Goal: Task Accomplishment & Management: Use online tool/utility

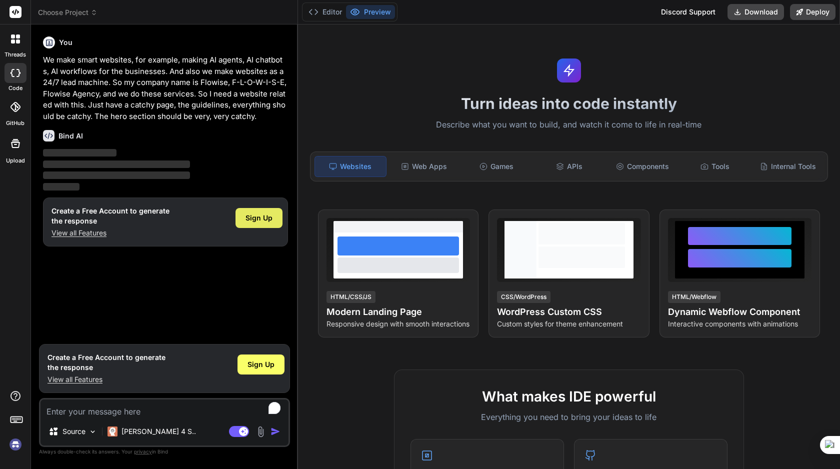
click at [256, 224] on div "Sign Up" at bounding box center [259, 218] width 47 height 20
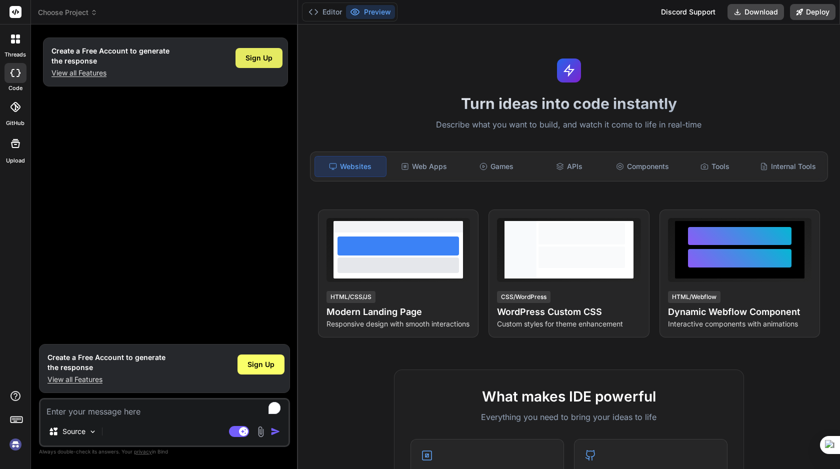
type textarea "x"
click at [433, 163] on div "Web Apps" at bounding box center [424, 166] width 71 height 21
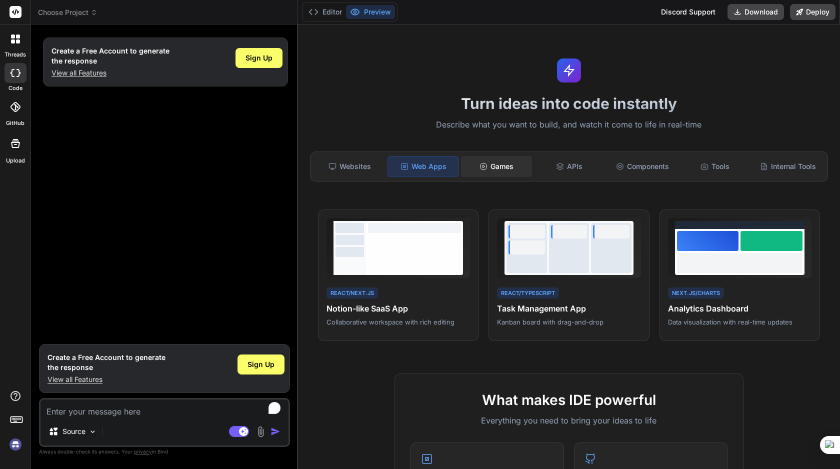
click at [505, 166] on div "Games" at bounding box center [496, 166] width 71 height 21
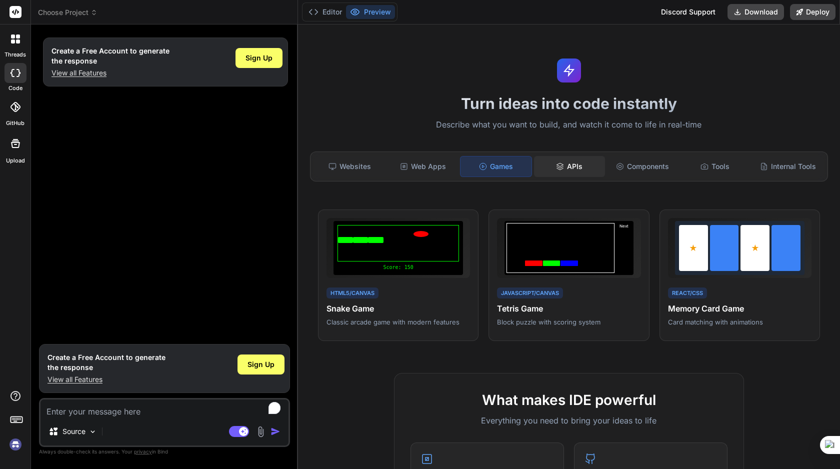
click at [571, 161] on div "APIs" at bounding box center [569, 166] width 71 height 21
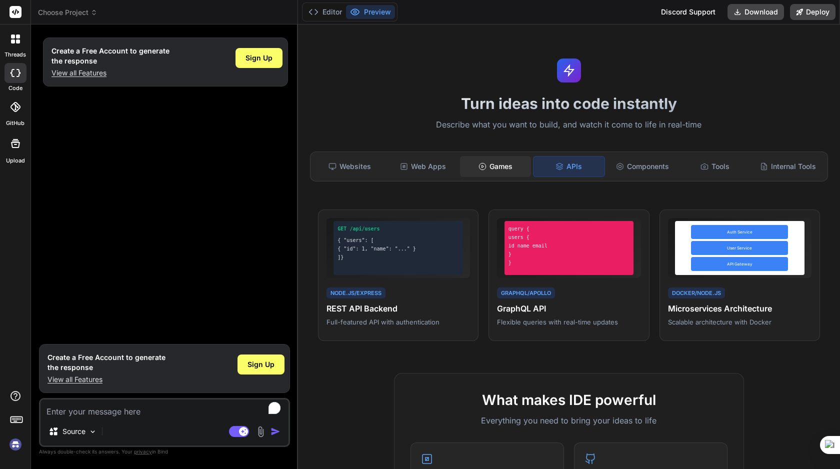
click at [510, 161] on div "Games" at bounding box center [495, 166] width 71 height 21
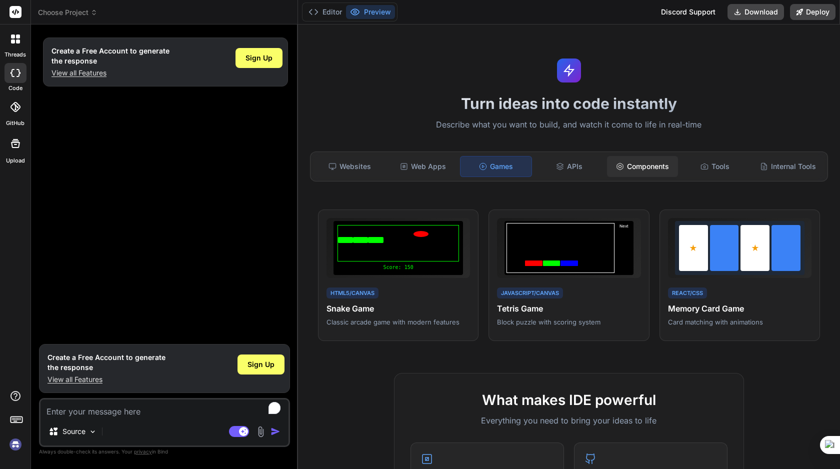
click at [639, 163] on div "Components" at bounding box center [642, 166] width 71 height 21
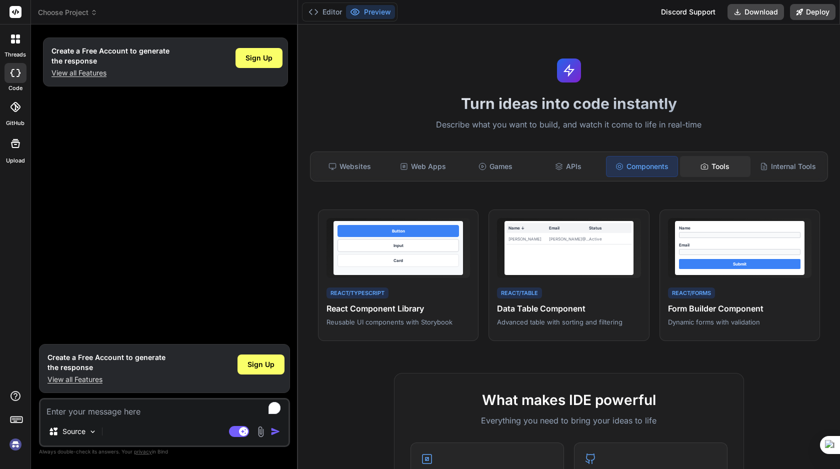
click at [711, 166] on div "Tools" at bounding box center [715, 166] width 71 height 21
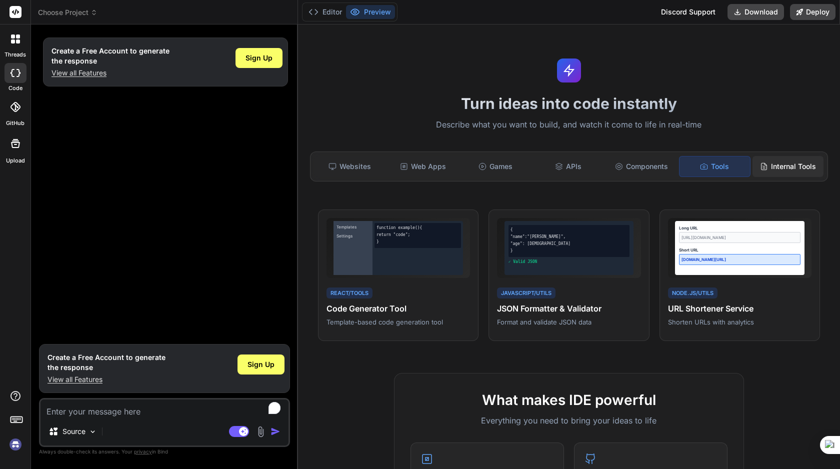
click at [794, 160] on div "Internal Tools" at bounding box center [788, 166] width 71 height 21
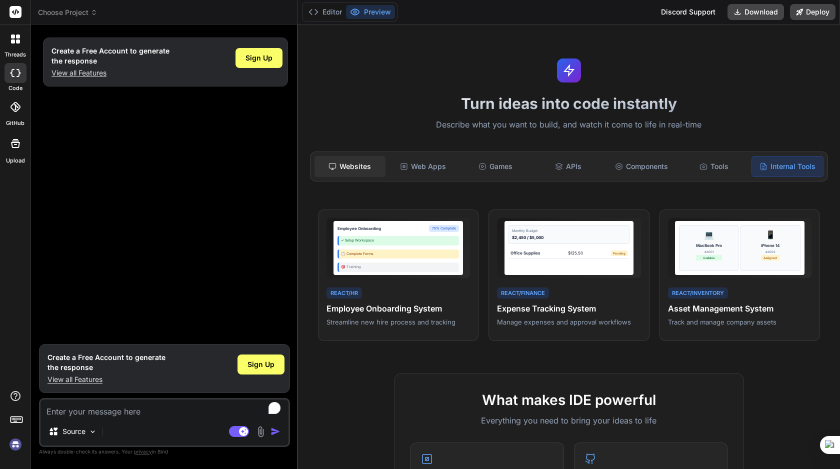
click at [350, 163] on div "Websites" at bounding box center [350, 166] width 71 height 21
click at [366, 164] on div "Websites" at bounding box center [350, 166] width 71 height 21
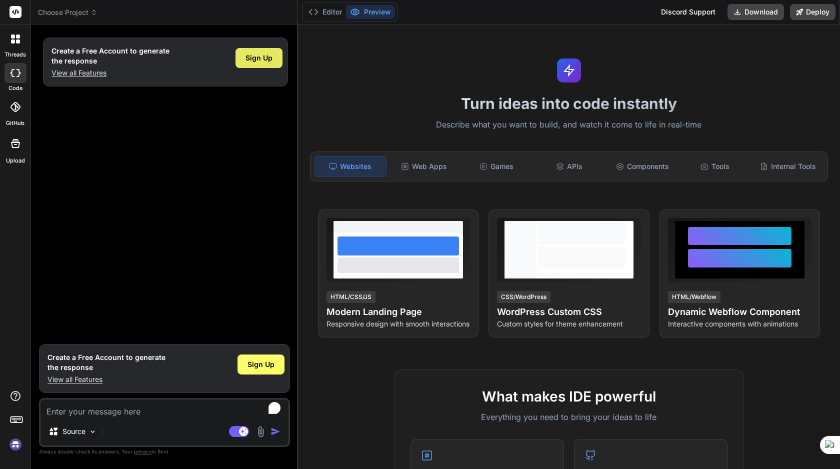
click at [261, 60] on span "Sign Up" at bounding box center [259, 58] width 27 height 10
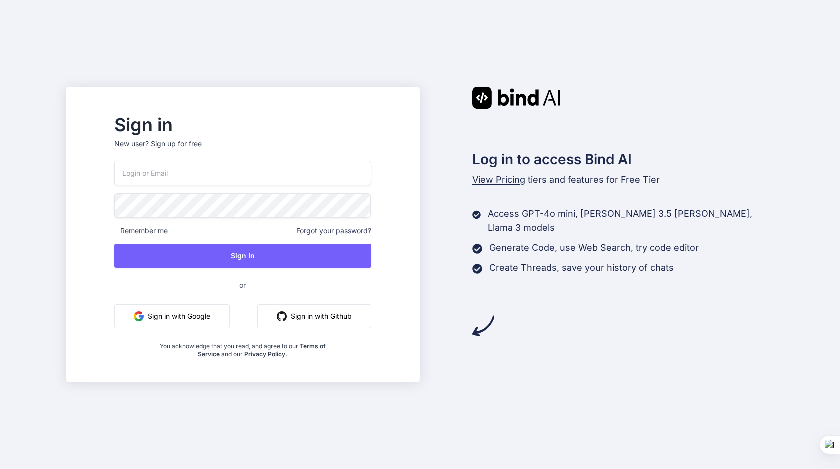
click at [209, 177] on input "email" at bounding box center [243, 173] width 257 height 25
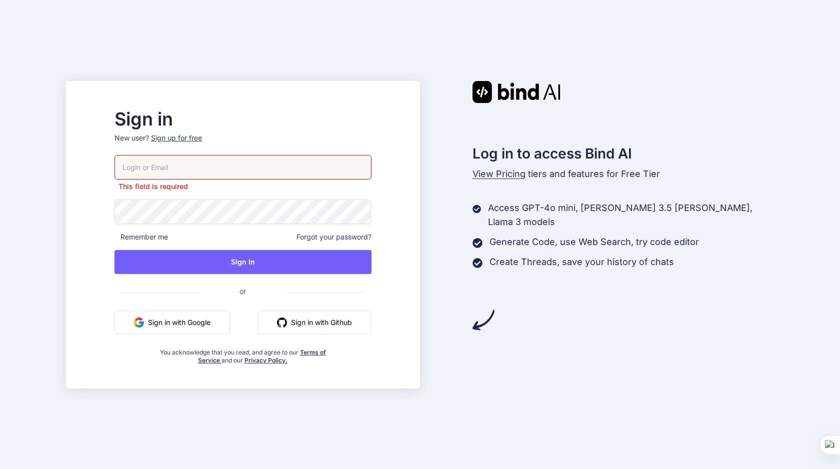
click at [175, 324] on button "Sign in with Google" at bounding box center [173, 323] width 116 height 24
click at [204, 318] on button "Sign in with Google" at bounding box center [173, 323] width 116 height 24
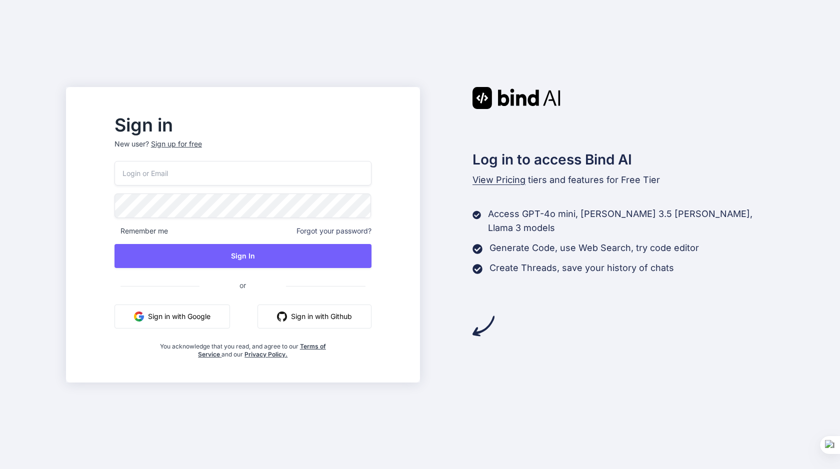
click at [202, 308] on button "Sign in with Google" at bounding box center [173, 317] width 116 height 24
click at [221, 320] on button "Sign in with Google" at bounding box center [173, 317] width 116 height 24
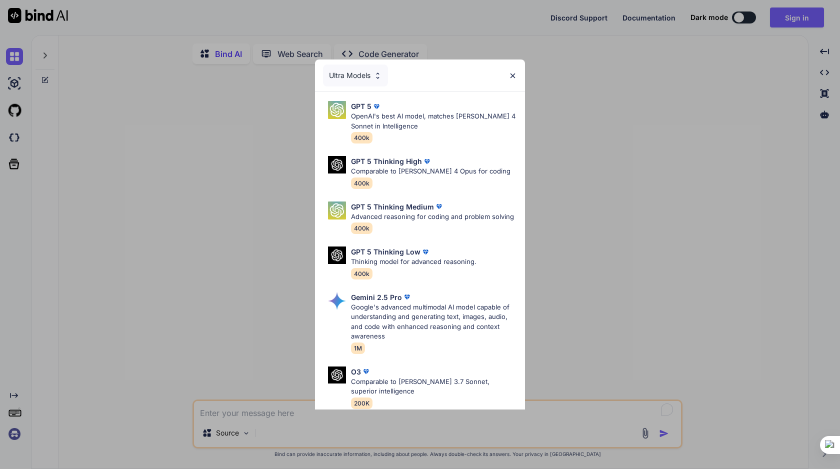
click at [511, 78] on img at bounding box center [513, 76] width 9 height 9
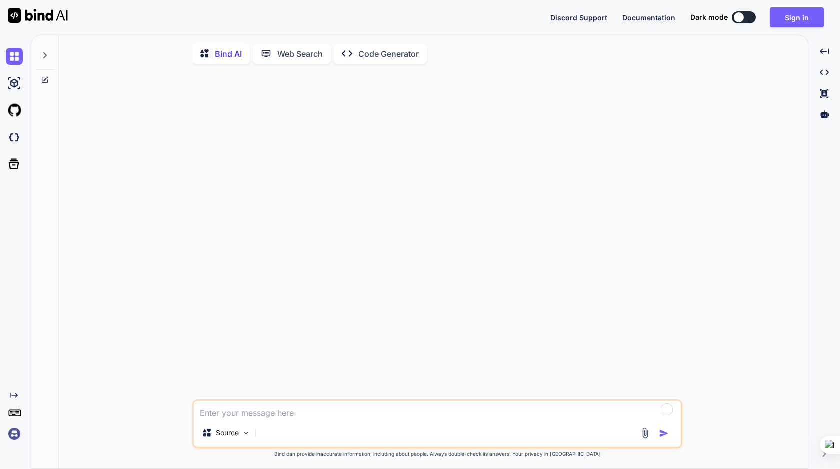
click at [748, 18] on button at bounding box center [744, 18] width 24 height 12
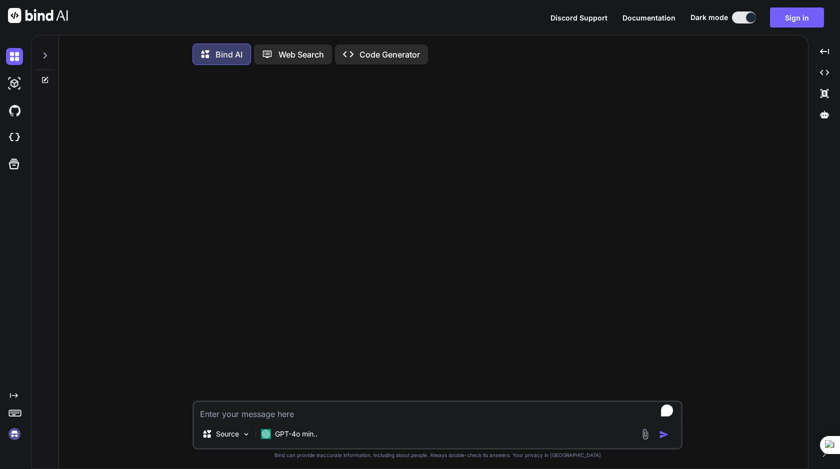
click at [748, 18] on div at bounding box center [751, 18] width 10 height 10
type textarea "x"
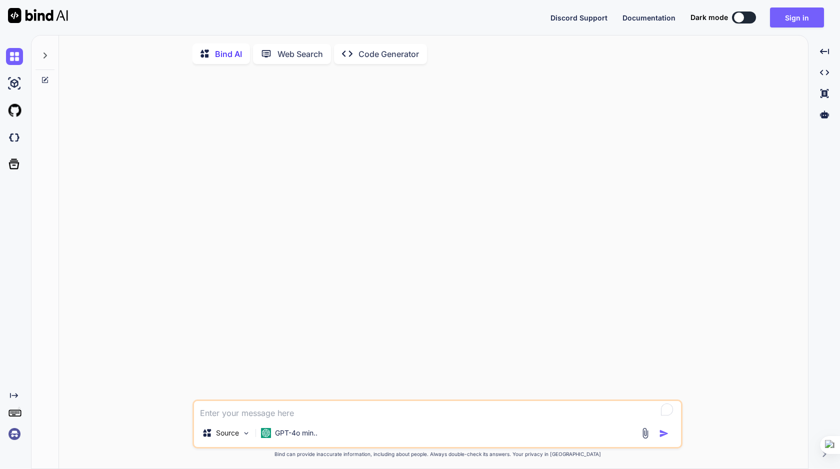
click at [281, 415] on textarea "To enrich screen reader interactions, please activate Accessibility in Grammarl…" at bounding box center [437, 410] width 487 height 18
paste textarea "My name is Flowise Agency, F-L-O-W-I-S-E. We make basically automations, the AI…"
type textarea "My name is Flowise Agency, F-L-O-W-I-S-E. We make basically automations, the AI…"
type textarea "x"
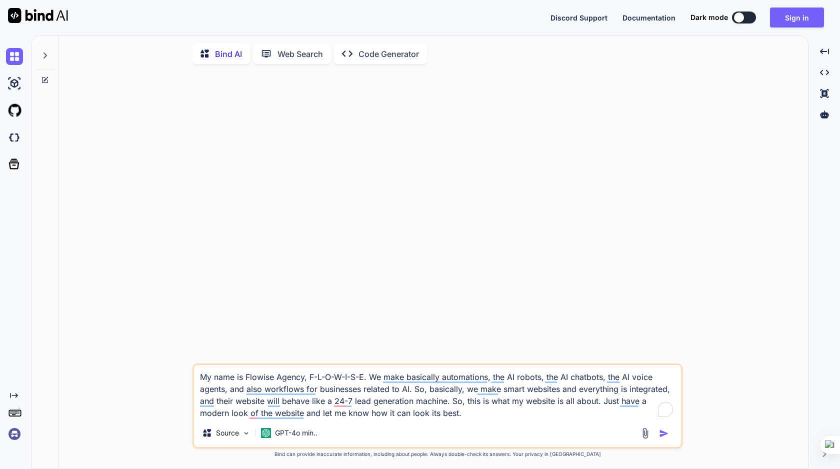
type textarea "My name is Flowise Agency, F-L-O-W-I-S-E. We make basically automations, the AI…"
click at [661, 434] on img "button" at bounding box center [664, 434] width 10 height 10
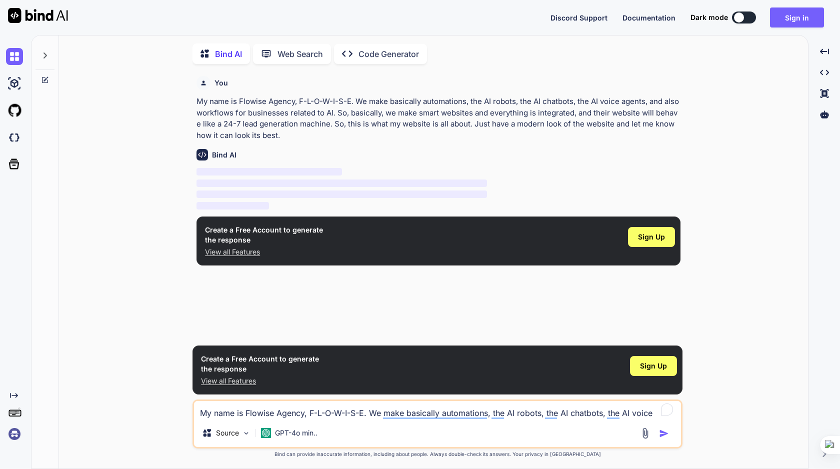
scroll to position [4, 0]
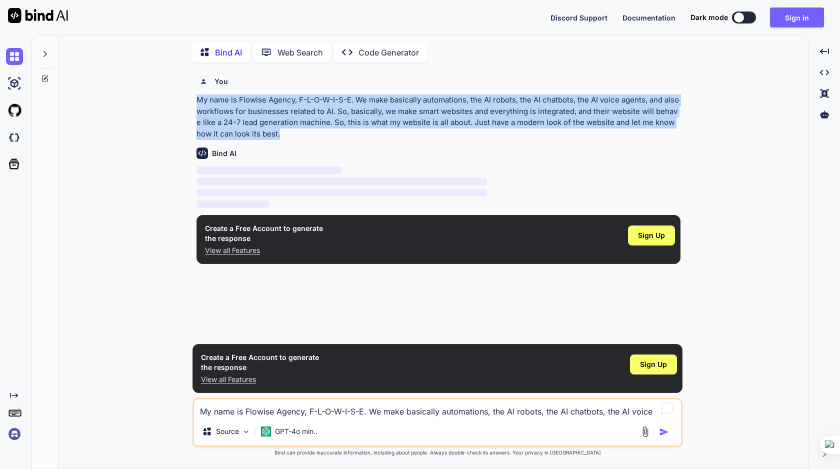
drag, startPoint x: 281, startPoint y: 135, endPoint x: 199, endPoint y: 97, distance: 91.1
click at [199, 97] on p "My name is Flowise Agency, F-L-O-W-I-S-E. We make basically automations, the AI…" at bounding box center [439, 117] width 484 height 45
copy p "My name is Flowise Agency, F-L-O-W-I-S-E. We make basically automations, the AI…"
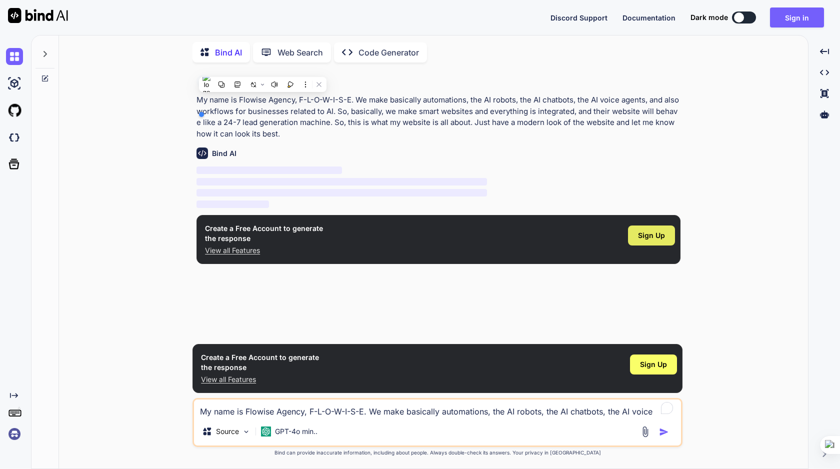
click at [660, 240] on span "Sign Up" at bounding box center [651, 236] width 27 height 10
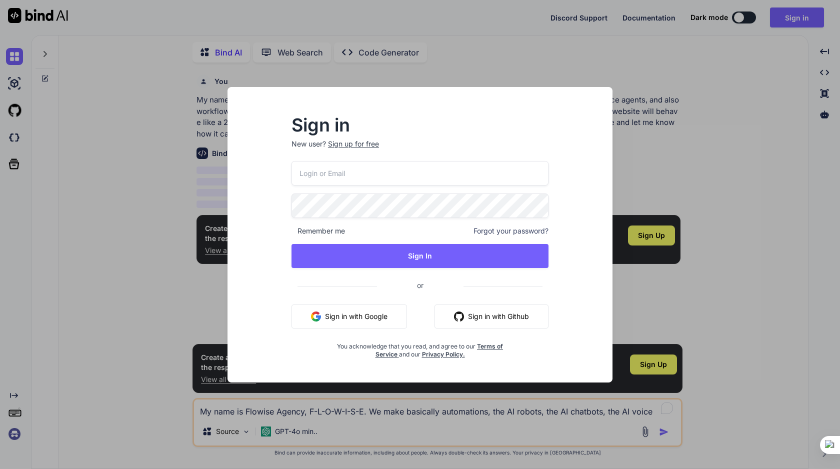
click at [367, 315] on button "Sign in with Google" at bounding box center [350, 317] width 116 height 24
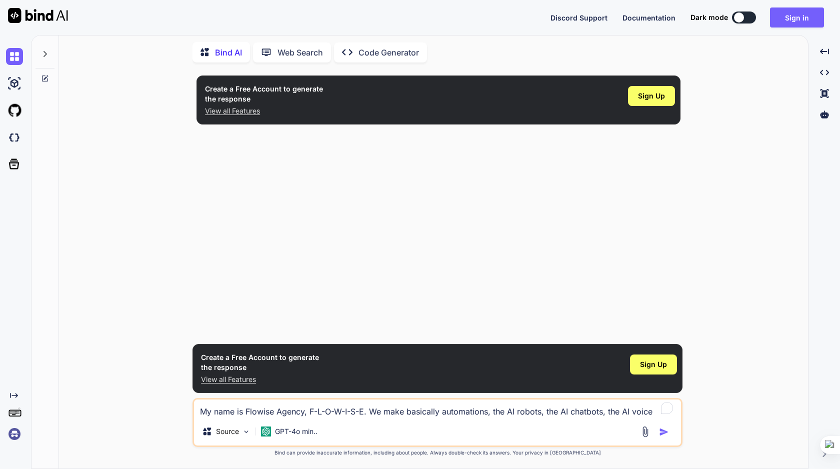
type textarea "x"
click at [803, 16] on button "Sign in" at bounding box center [797, 18] width 54 height 20
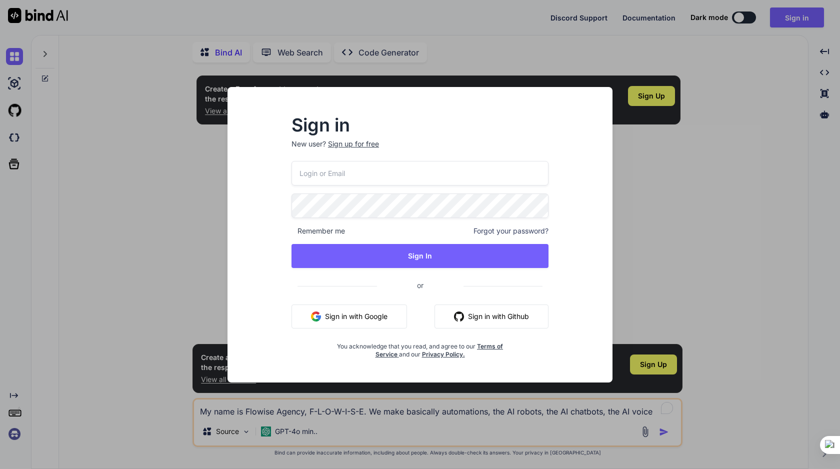
click at [371, 173] on input "email" at bounding box center [420, 173] width 257 height 25
type input "amanjot1994@gmail.com"
click at [358, 319] on button "Sign in with Google" at bounding box center [350, 317] width 116 height 24
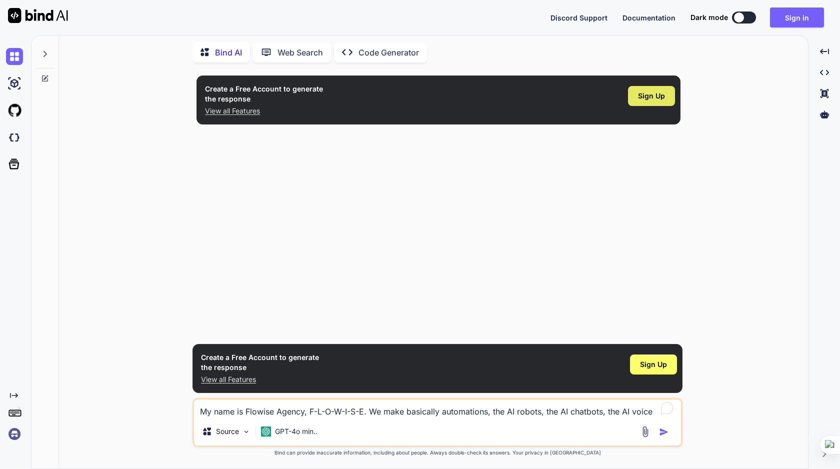
click at [652, 101] on span "Sign Up" at bounding box center [651, 96] width 27 height 10
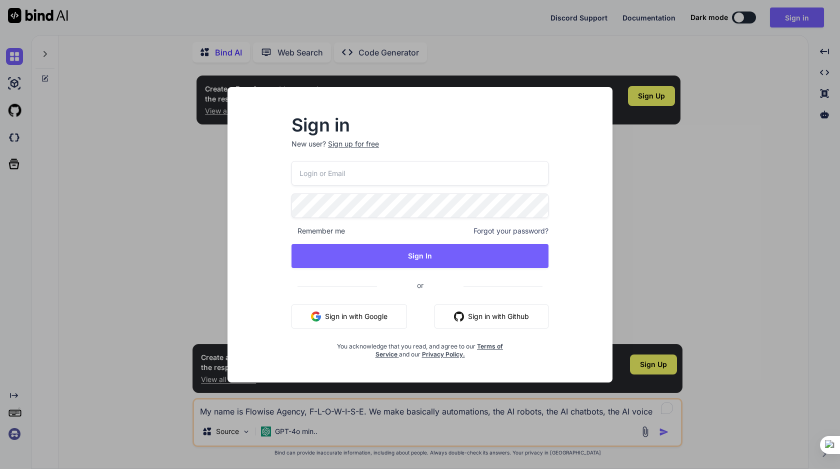
click at [382, 318] on button "Sign in with Google" at bounding box center [350, 317] width 116 height 24
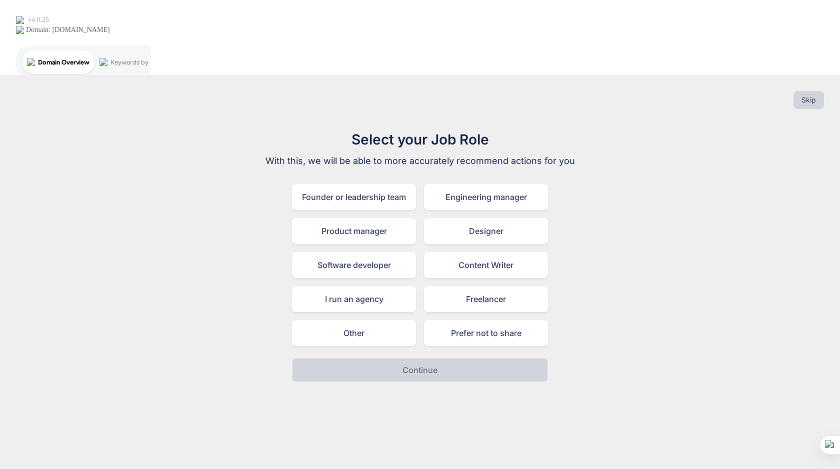
click at [516, 218] on div "Designer" at bounding box center [486, 231] width 124 height 26
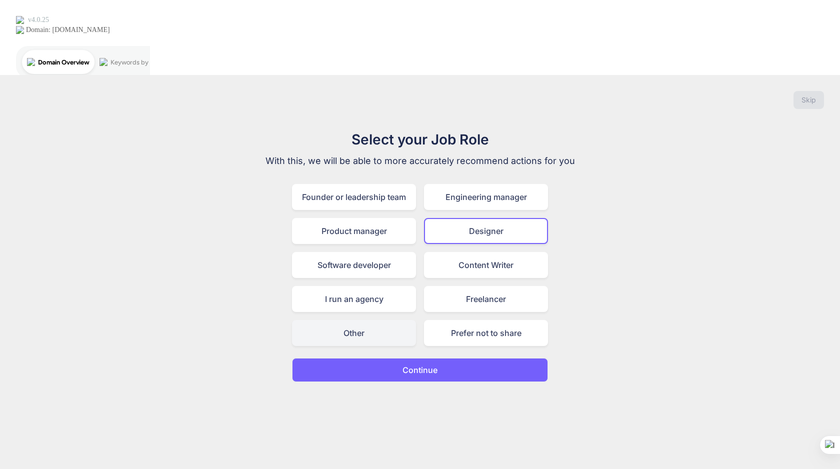
click at [377, 320] on div "Other" at bounding box center [354, 333] width 124 height 26
click at [440, 358] on button "Continue" at bounding box center [420, 370] width 256 height 24
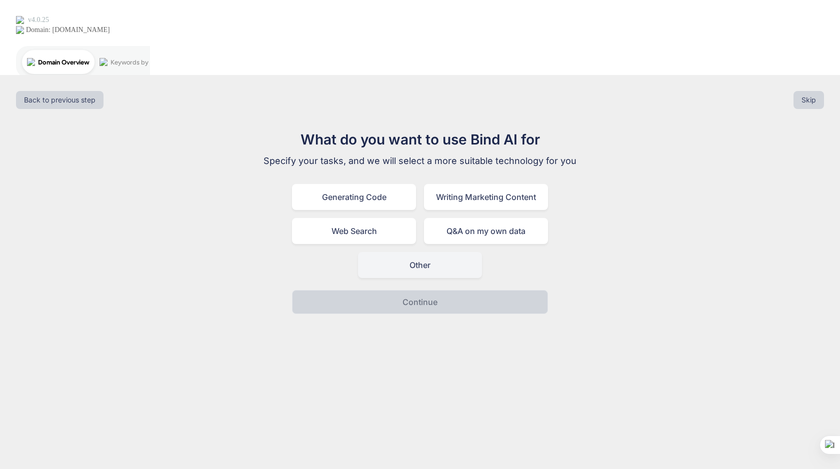
click at [440, 252] on div "Other" at bounding box center [420, 265] width 124 height 26
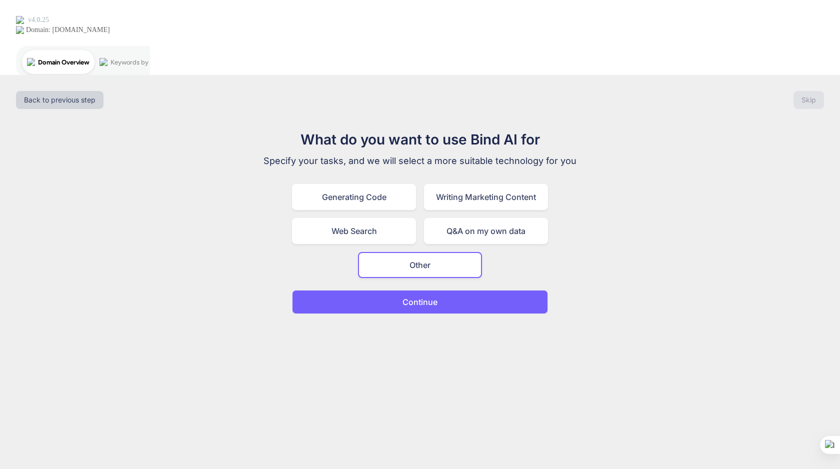
click at [441, 290] on button "Continue" at bounding box center [420, 302] width 256 height 24
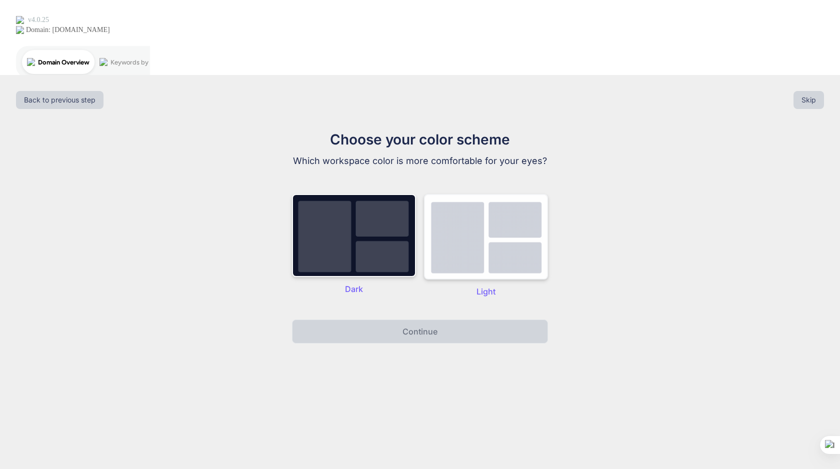
click at [482, 194] on img at bounding box center [486, 237] width 124 height 86
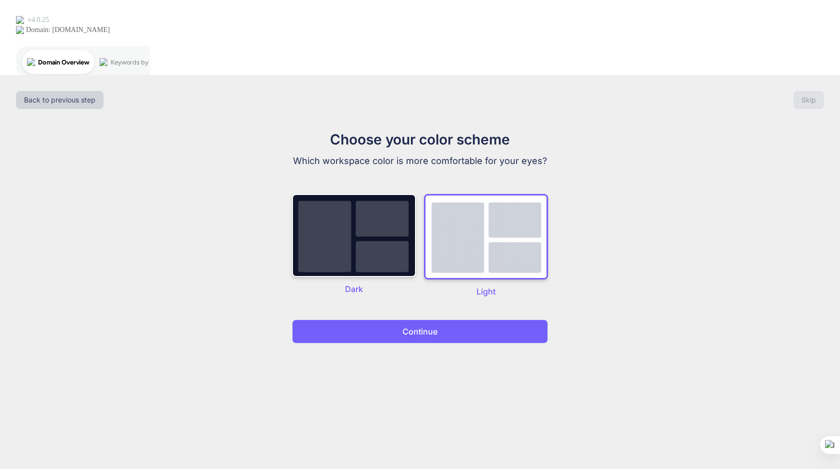
click at [435, 320] on button "Continue" at bounding box center [420, 332] width 256 height 24
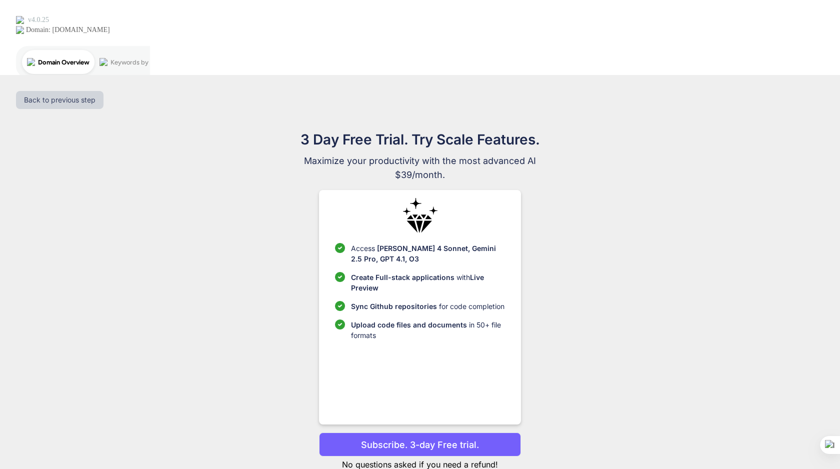
click at [417, 469] on p "Continue with free version" at bounding box center [420, 478] width 202 height 10
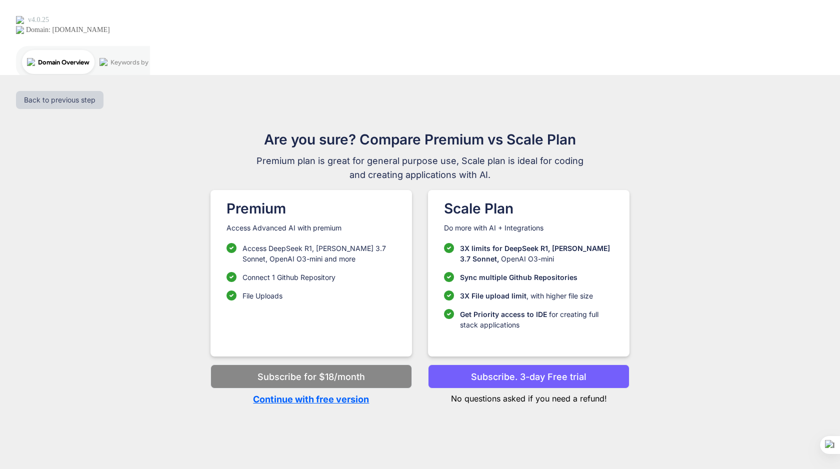
click at [339, 393] on p "Continue with free version" at bounding box center [312, 400] width 202 height 14
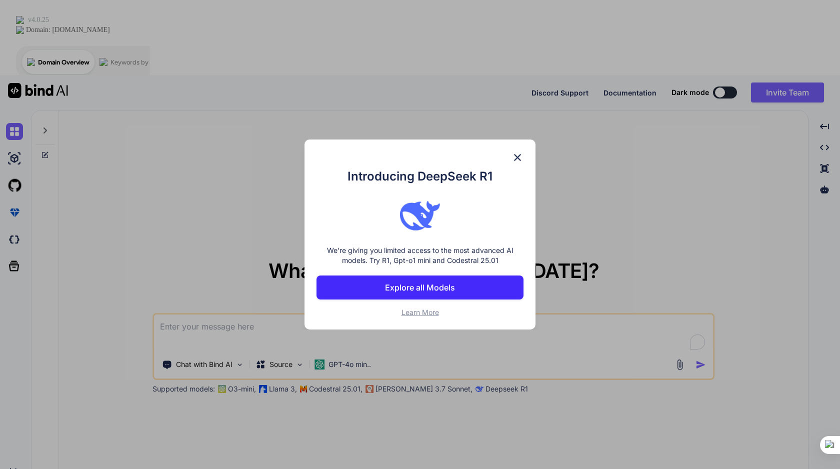
click at [520, 156] on img at bounding box center [518, 158] width 12 height 12
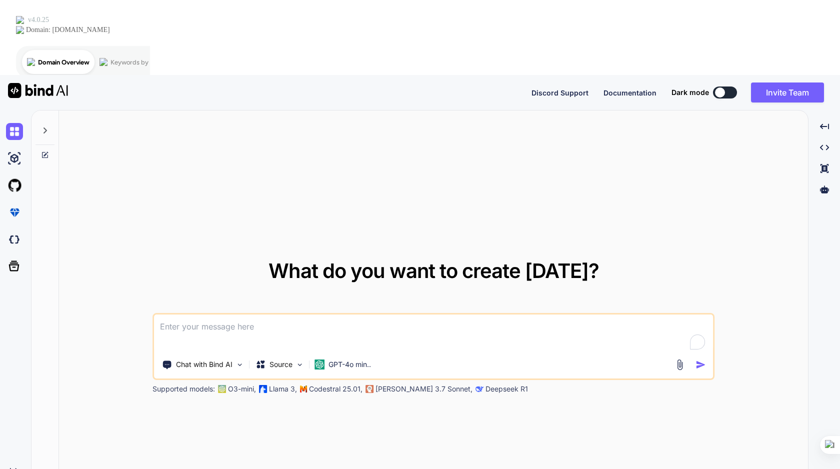
click at [323, 315] on textarea "To enrich screen reader interactions, please activate Accessibility in Grammarl…" at bounding box center [433, 333] width 559 height 37
type textarea "x"
paste textarea "My name is Flowise Agency, F-L-O-W-I-S-E. We make basically automations, the AI…"
type textarea "My name is Flowise Agency, F-L-O-W-I-S-E. We make basically automations, the AI…"
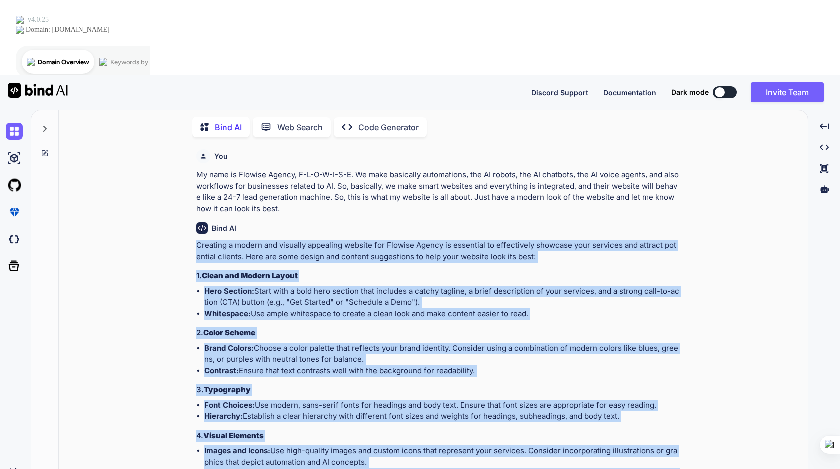
drag, startPoint x: 193, startPoint y: 166, endPoint x: 417, endPoint y: 409, distance: 330.0
click at [417, 409] on div "You My name is Flowise Agency, F-L-O-W-I-S-E. We make basically automations, th…" at bounding box center [438, 345] width 490 height 398
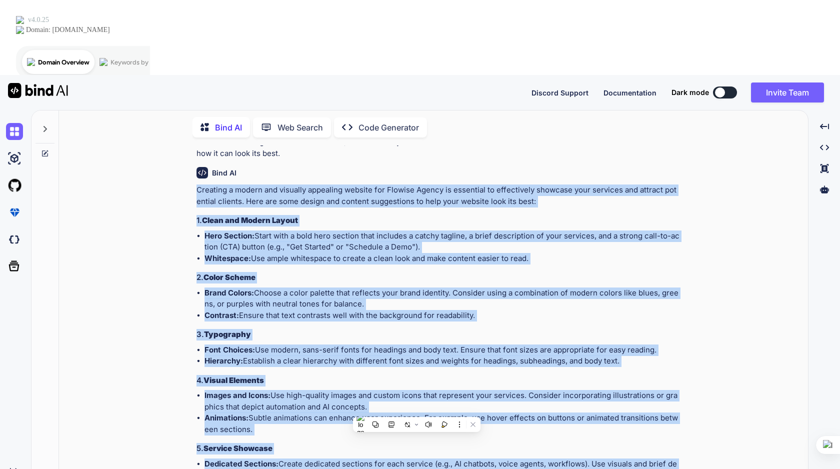
scroll to position [59, 0]
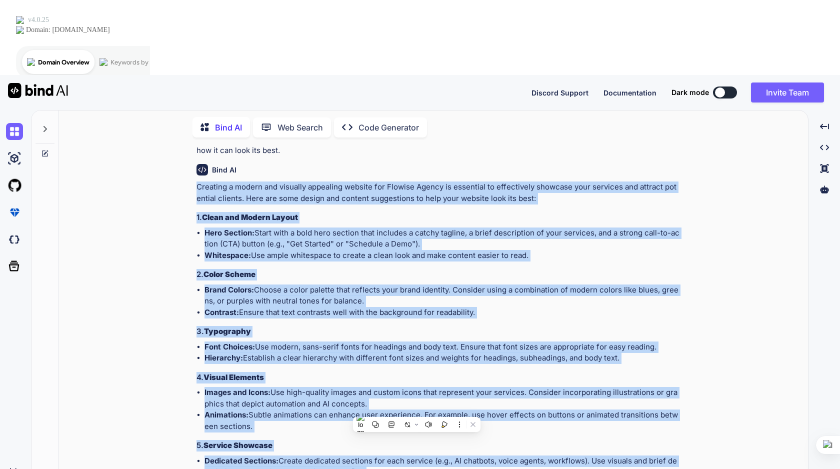
click at [176, 232] on div "You My name is Flowise Agency, F-L-O-W-I-S-E. We make basically automations, th…" at bounding box center [437, 345] width 741 height 398
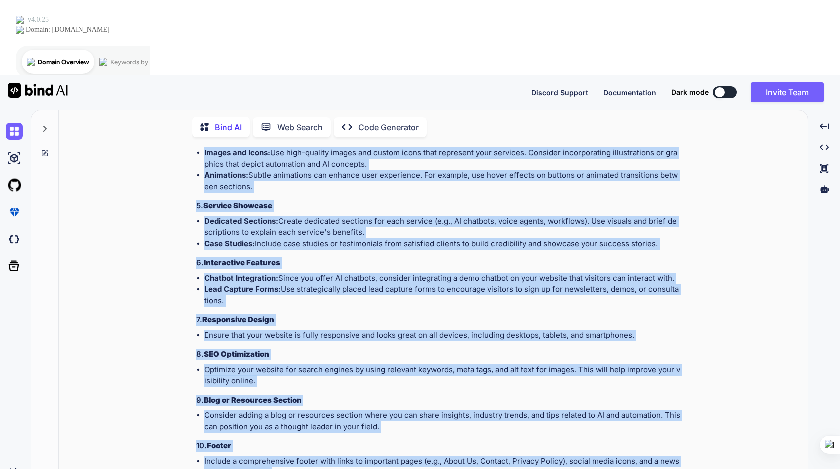
scroll to position [484, 0]
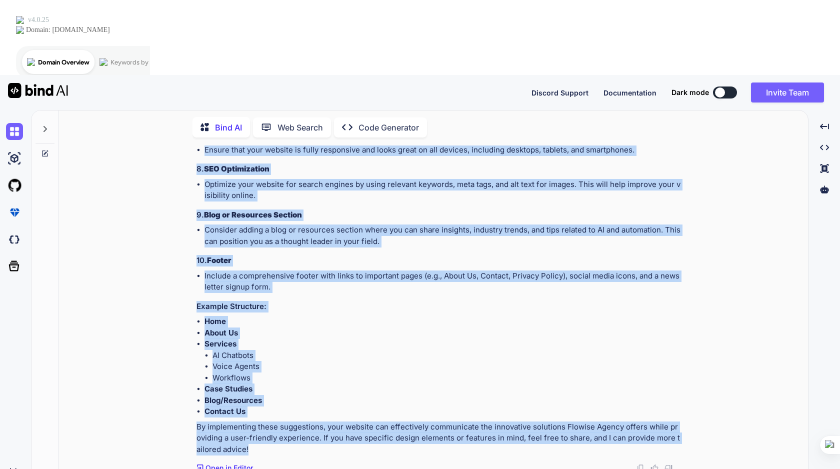
drag, startPoint x: 195, startPoint y: 107, endPoint x: 416, endPoint y: 376, distance: 348.7
click at [416, 376] on div "You My name is Flowise Agency, F-L-O-W-I-S-E. We make basically automations, th…" at bounding box center [439, 310] width 488 height 328
copy div "Creating a modern and visually appealing website for Flowise Agency is essentia…"
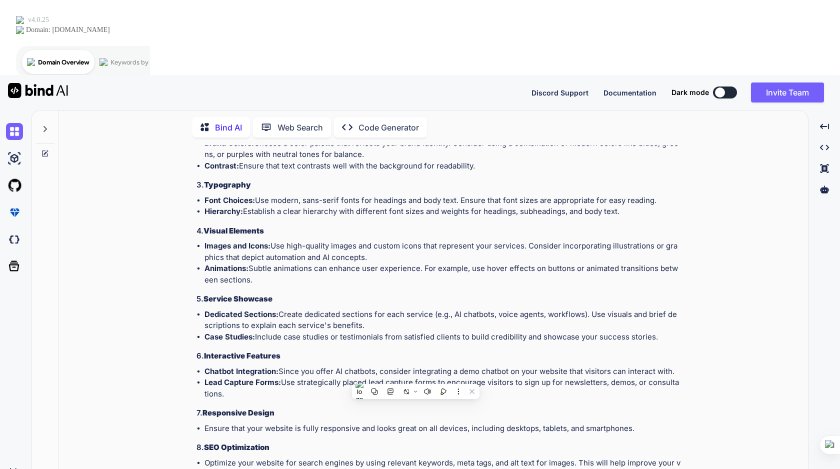
click at [383, 122] on p "Code Generator" at bounding box center [389, 128] width 61 height 12
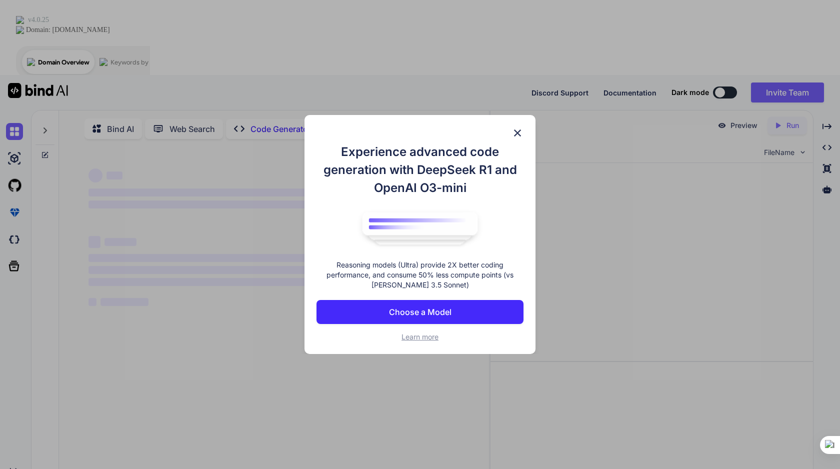
click at [440, 308] on p "Choose a Model" at bounding box center [420, 312] width 63 height 12
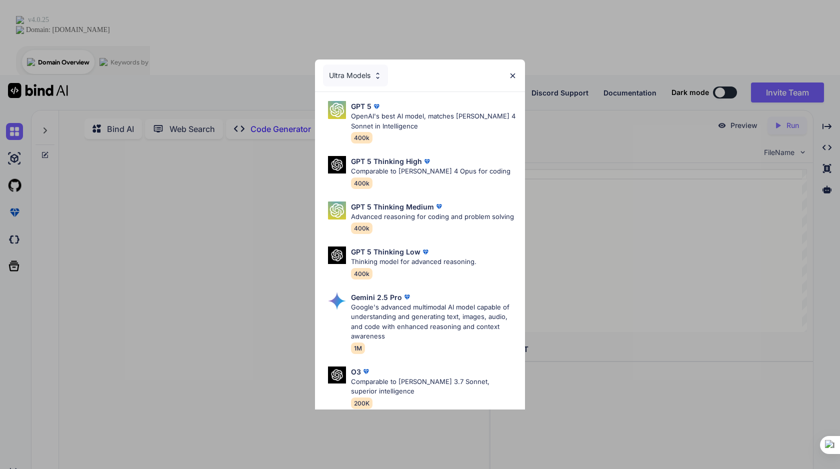
click at [514, 77] on img at bounding box center [513, 76] width 9 height 9
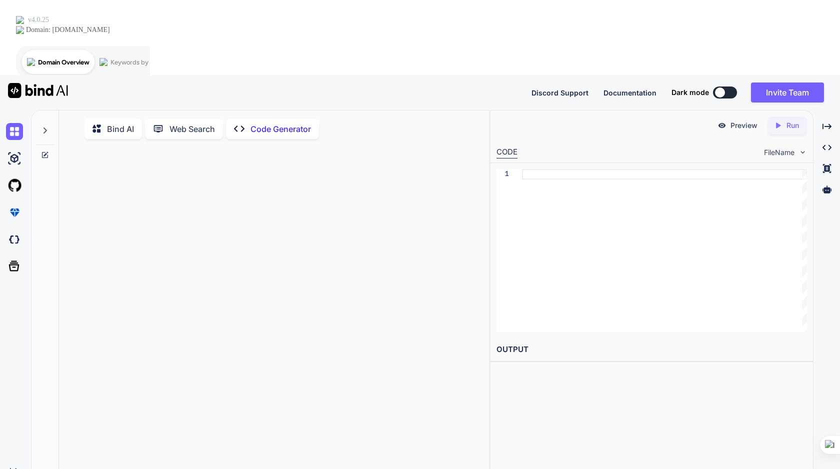
paste textarea "Creating a modern and visually appealing website for Flowise Agency is essentia…"
type textarea "x"
type textarea "Creating a modern and visually appealing website for Flowise Agency is essentia…"
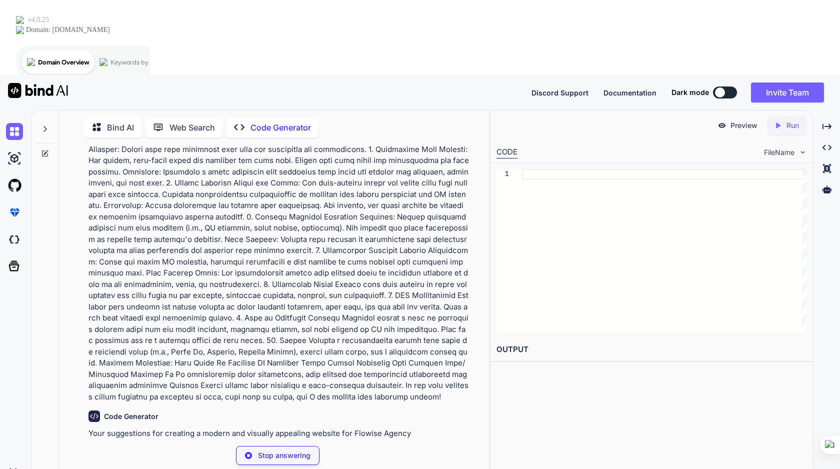
scroll to position [105, 0]
type textarea "x"
type textarea "<section class="hero"> <div class="container"> <h1>Transform Your Business with…"
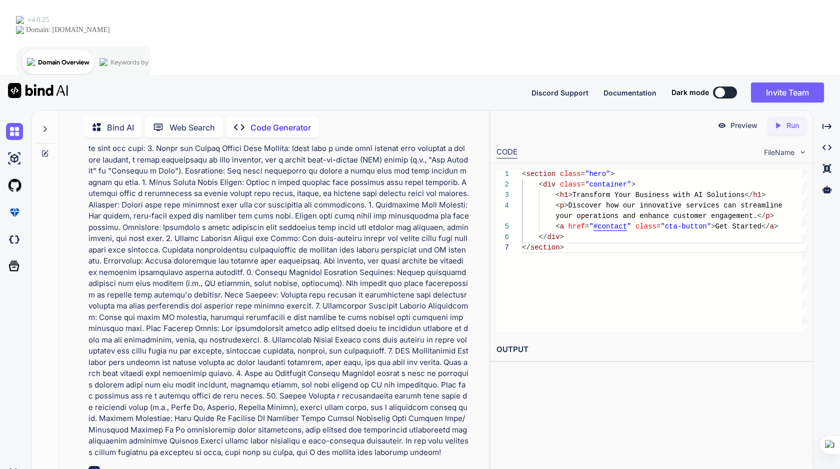
scroll to position [0, 0]
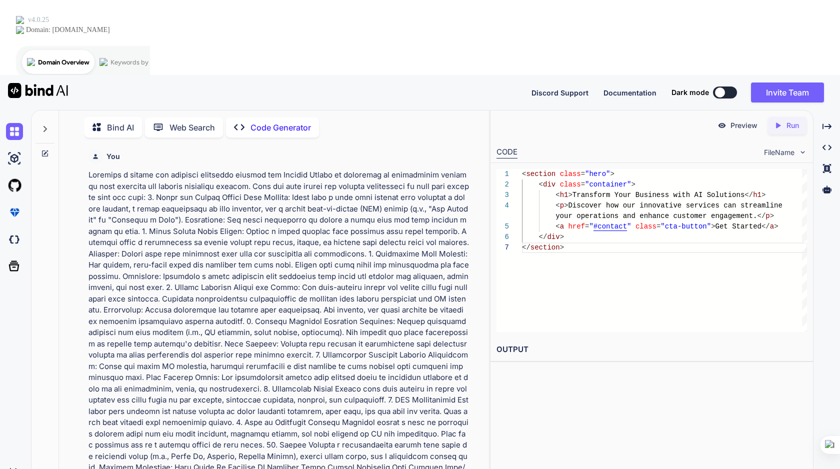
click at [178, 122] on p "Web Search" at bounding box center [193, 128] width 46 height 12
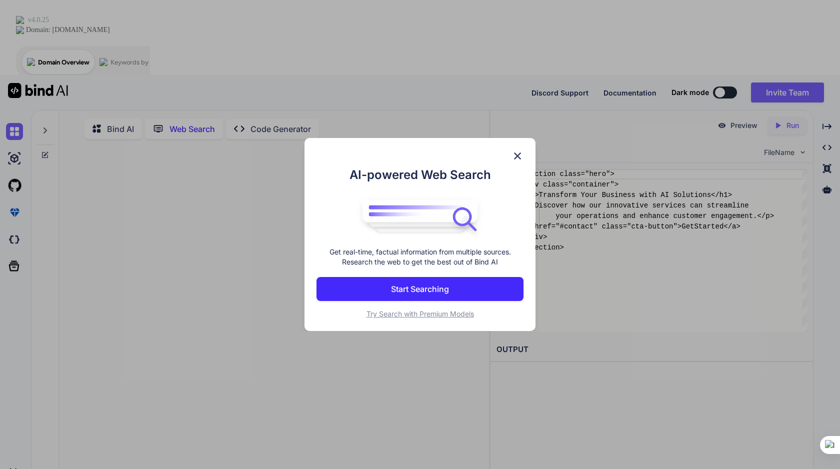
scroll to position [4, 0]
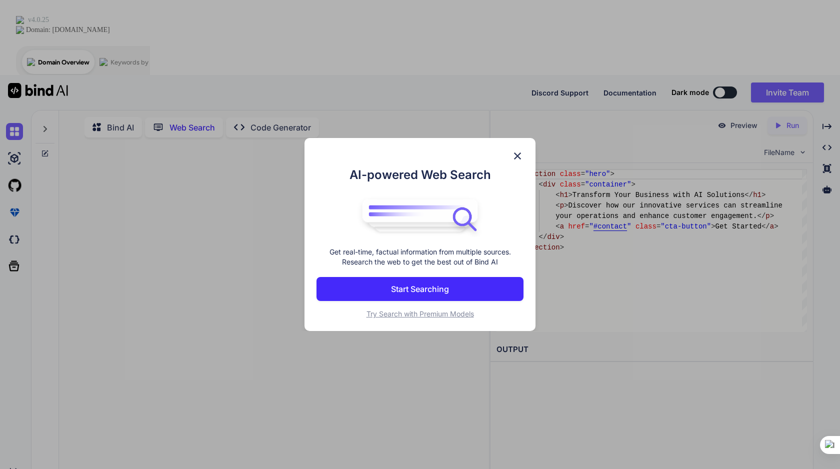
click at [515, 155] on img at bounding box center [518, 156] width 12 height 12
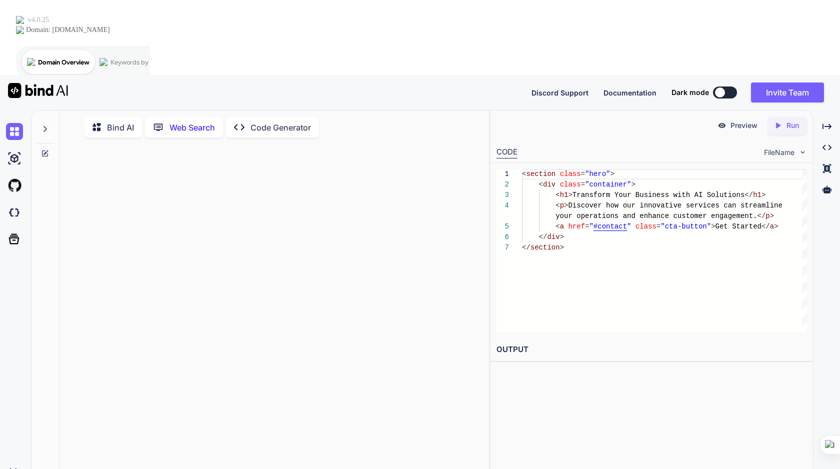
click at [264, 122] on p "Code Generator" at bounding box center [281, 128] width 61 height 12
type textarea "x"
